Goal: Use online tool/utility: Utilize a website feature to perform a specific function

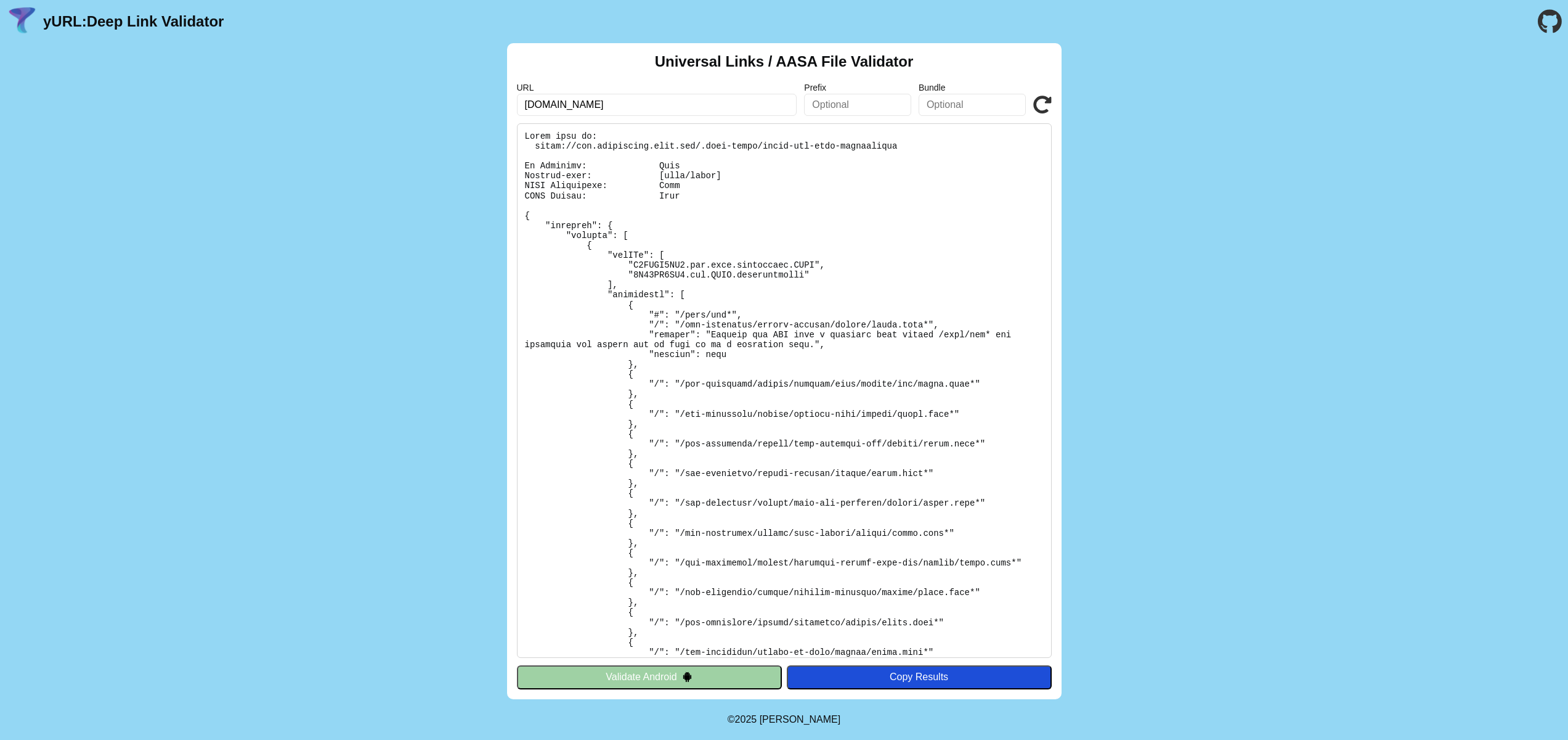
drag, startPoint x: 0, startPoint y: 0, endPoint x: 636, endPoint y: 104, distance: 644.4
click at [636, 104] on input "www.cibconline.cibc.com" at bounding box center [657, 104] width 280 height 22
drag, startPoint x: 657, startPoint y: 104, endPoint x: 503, endPoint y: 104, distance: 154.0
click at [503, 104] on div "Universal Links / AASA File Validator URL www.cibconline.cibc.com Prefix Bundle…" at bounding box center [784, 371] width 1568 height 656
type input "[DOMAIN_NAME]"
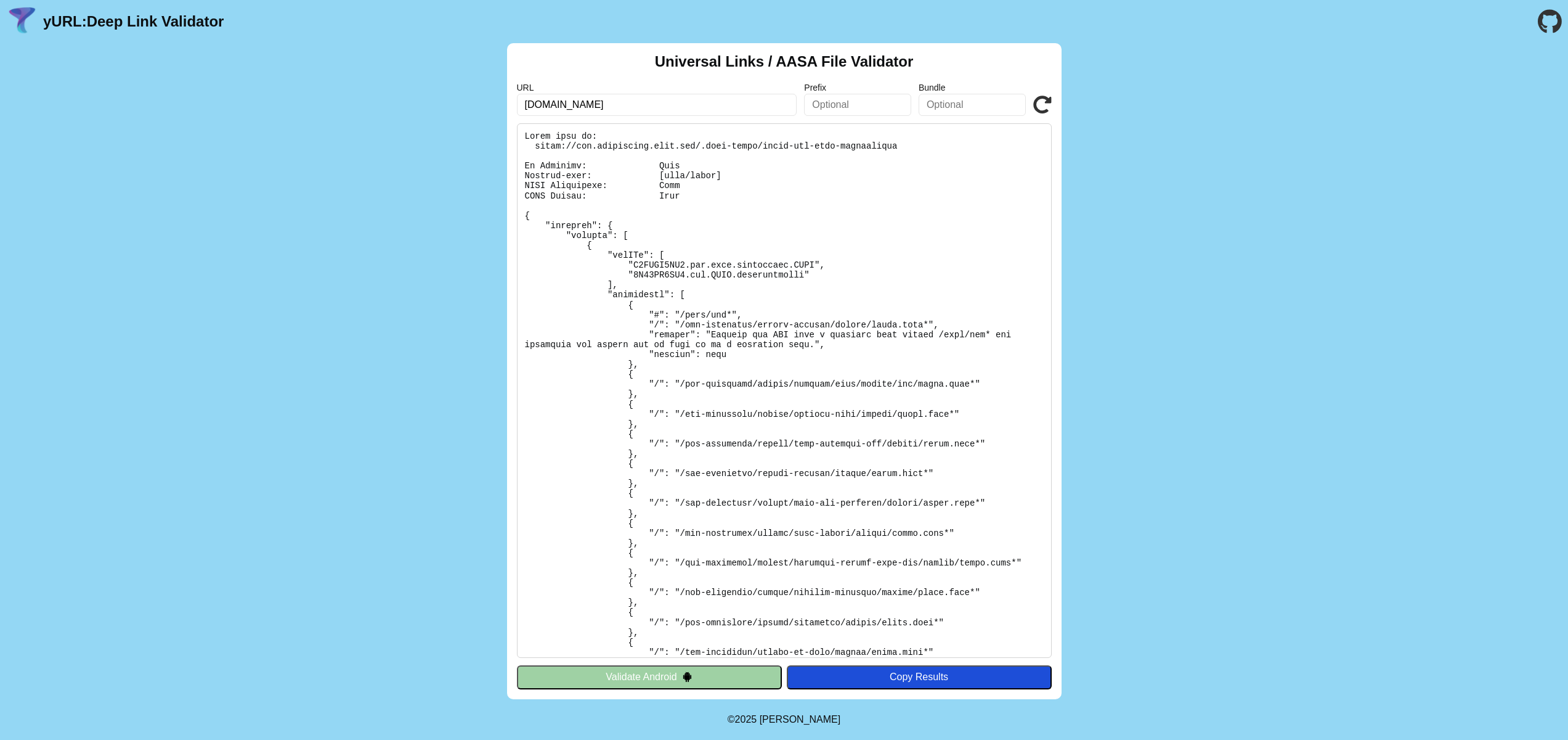
click button "Validate" at bounding box center [0, 0] width 0 height 0
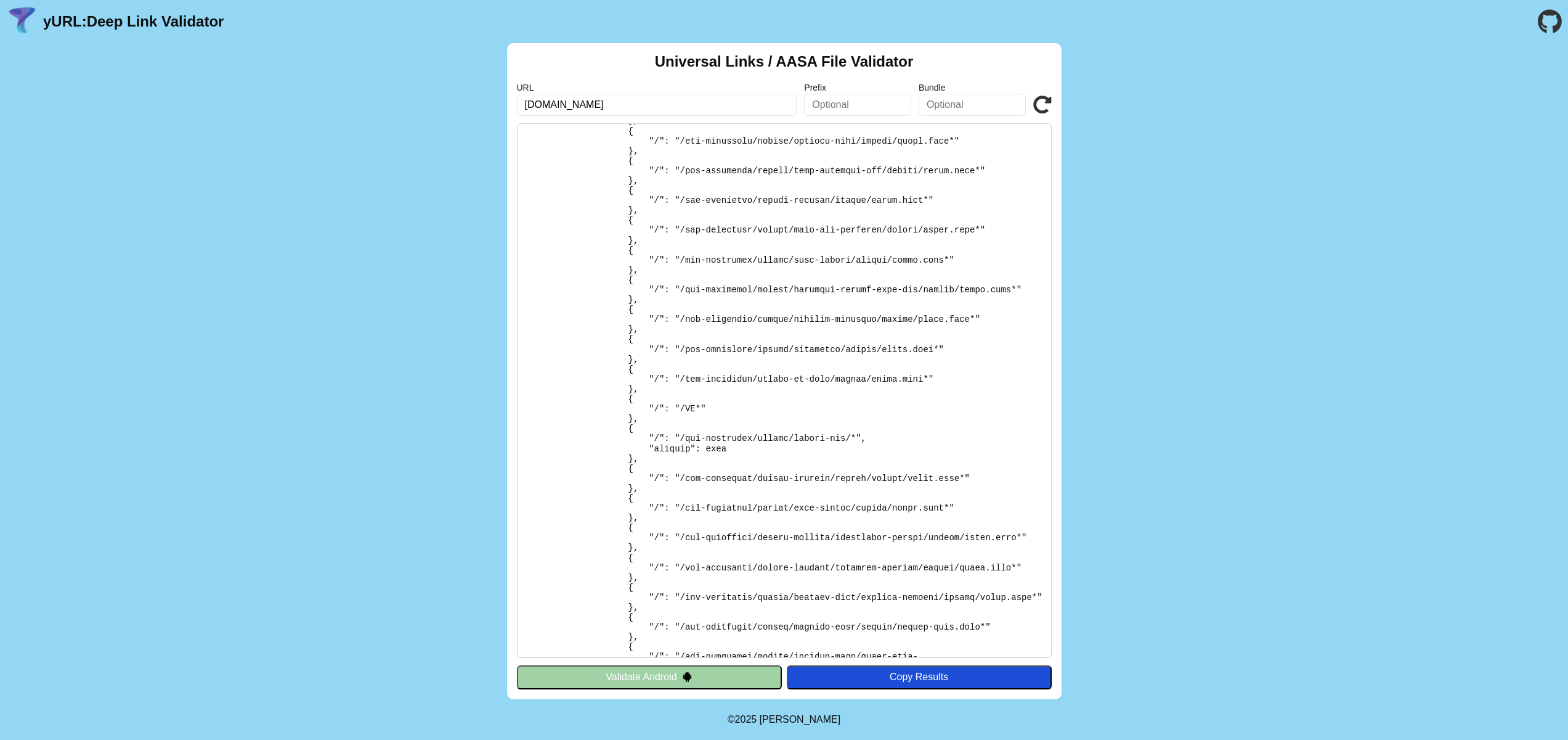
scroll to position [573, 0]
